Goal: Feedback & Contribution: Contribute content

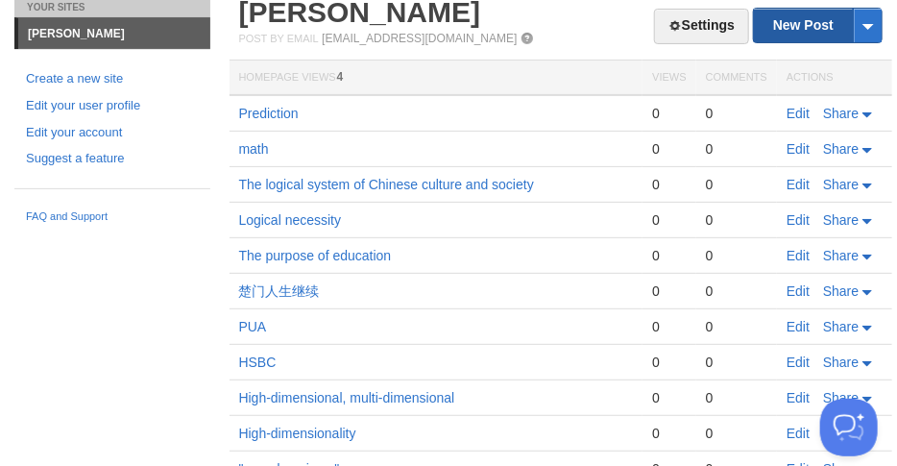
click at [808, 30] on link "New Post" at bounding box center [818, 26] width 128 height 34
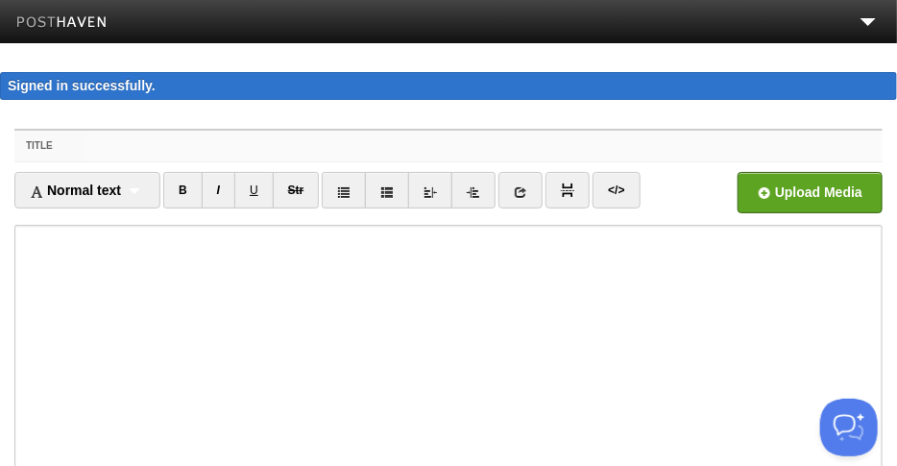
click at [120, 143] on input "Title" at bounding box center [484, 146] width 796 height 31
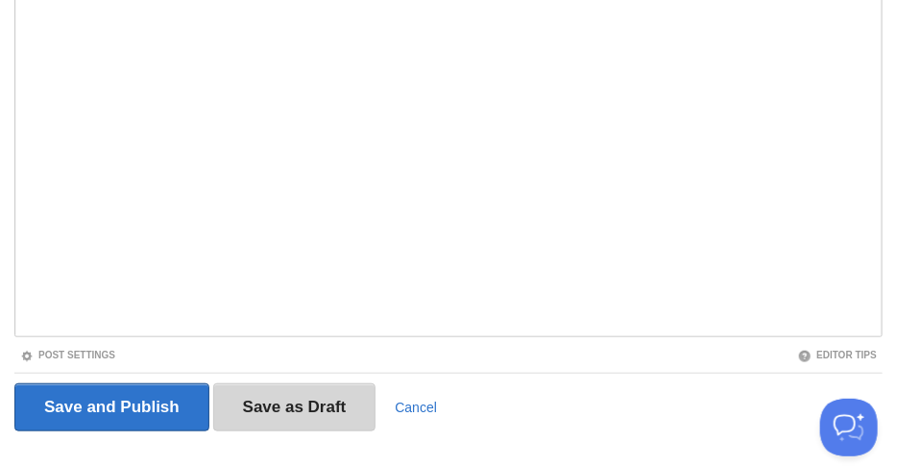
scroll to position [384, 0]
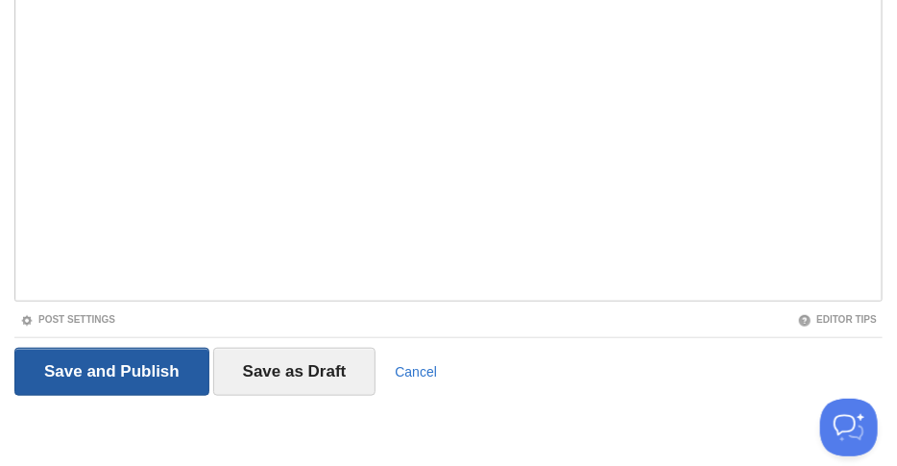
type input "prediction"
click at [158, 376] on input "Save and Publish" at bounding box center [111, 372] width 195 height 48
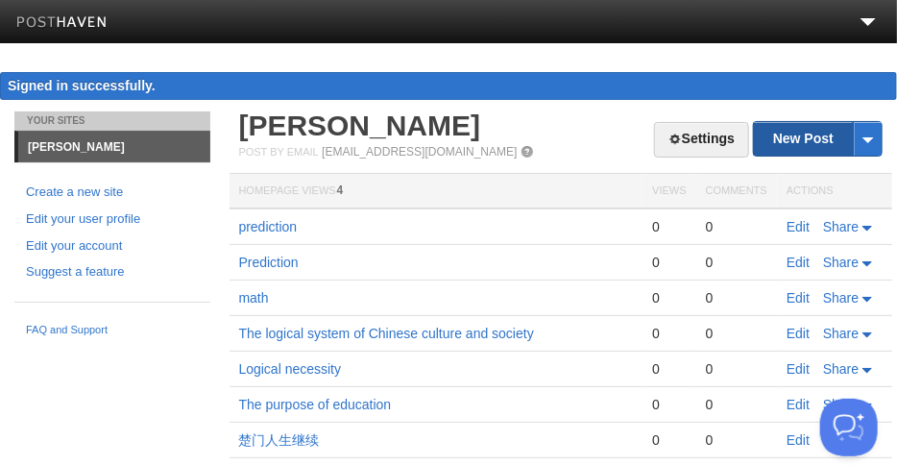
click at [795, 134] on link "New Post" at bounding box center [818, 139] width 128 height 34
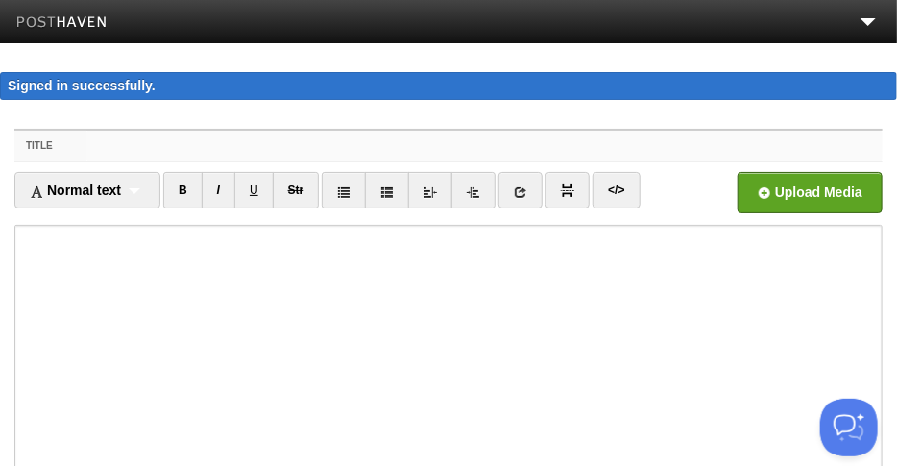
click at [141, 144] on input "Title" at bounding box center [484, 146] width 796 height 31
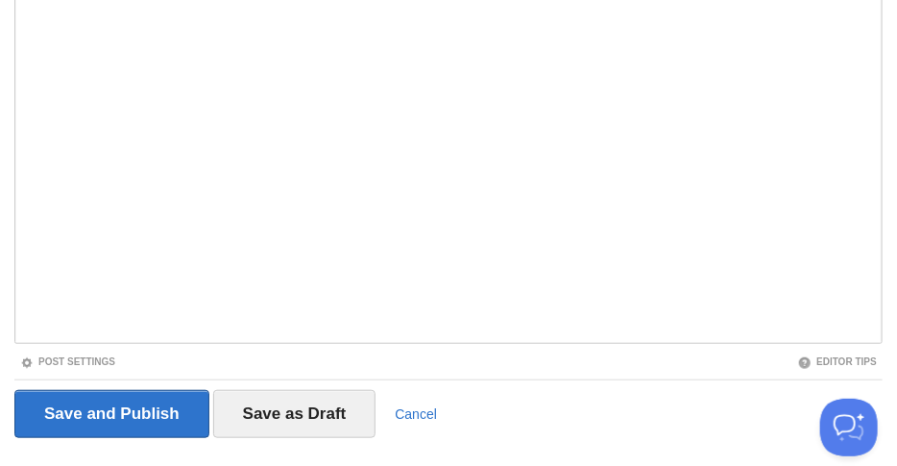
scroll to position [384, 0]
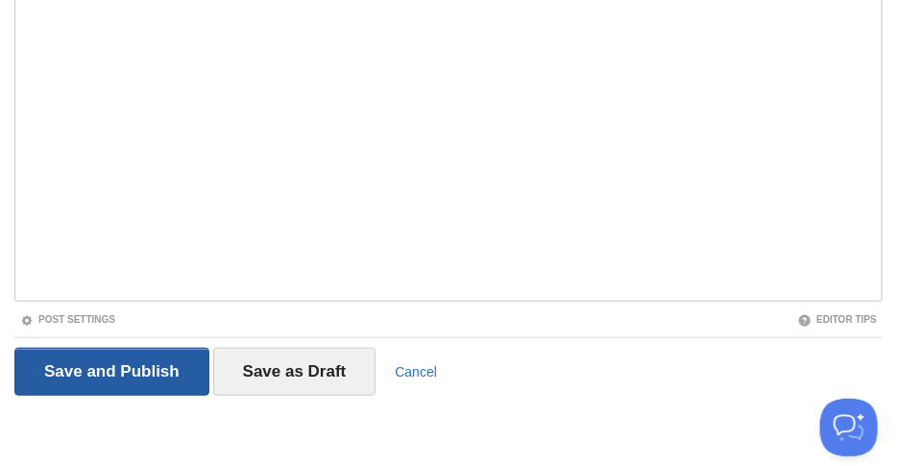
type input "prediction & AI"
click at [156, 374] on input "Save and Publish" at bounding box center [111, 372] width 195 height 48
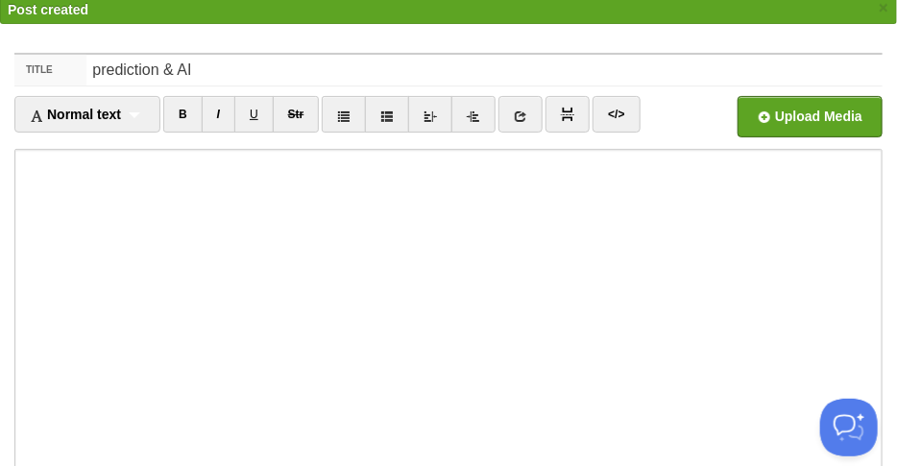
scroll to position [110, 0]
